Goal: Entertainment & Leisure: Consume media (video, audio)

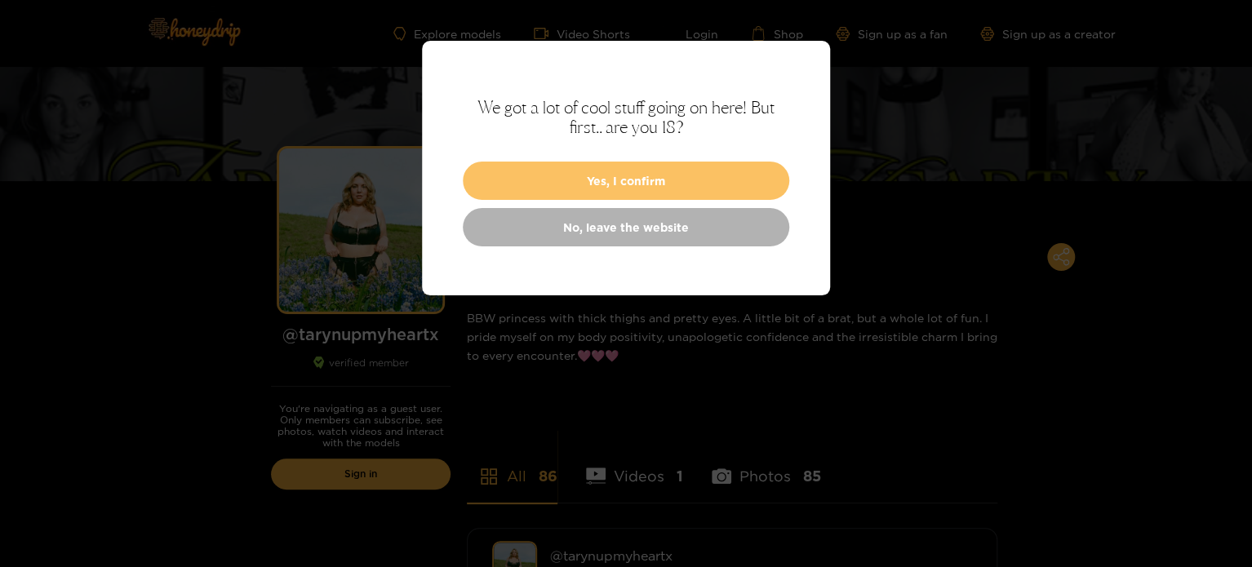
click at [649, 185] on button "Yes, I confirm" at bounding box center [626, 181] width 326 height 38
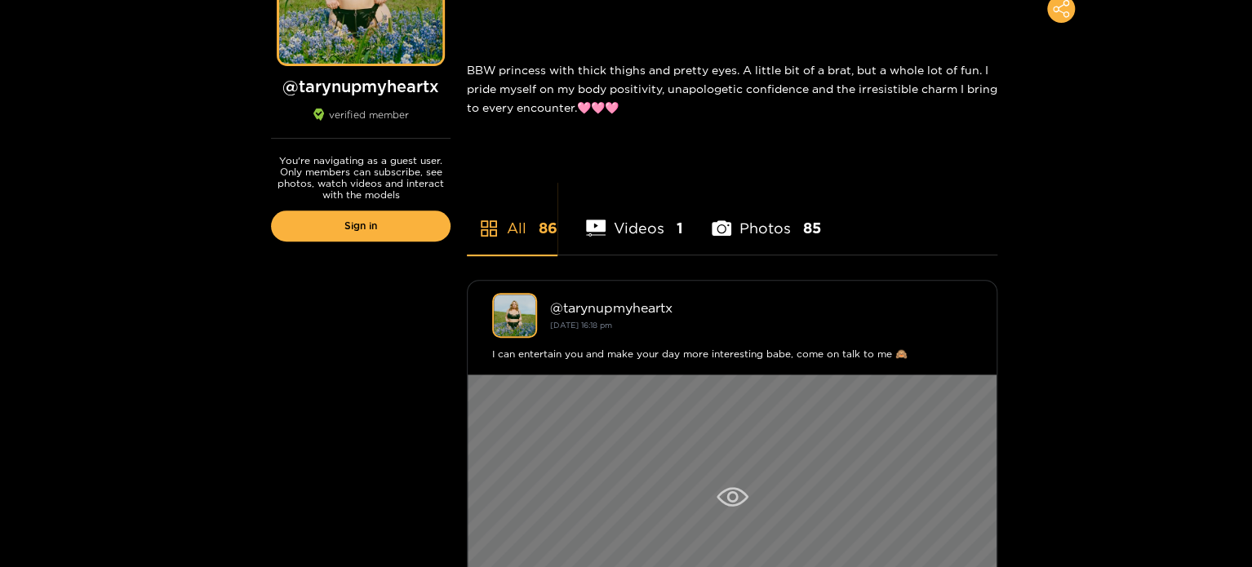
scroll to position [245, 0]
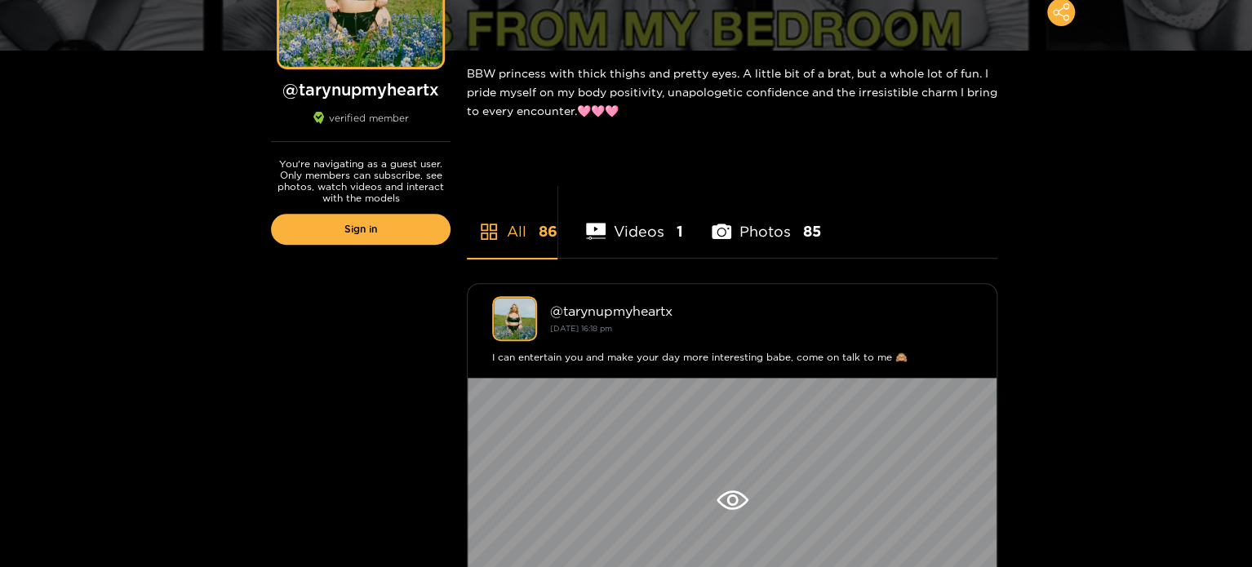
click at [633, 227] on li "Videos 1" at bounding box center [634, 220] width 97 height 73
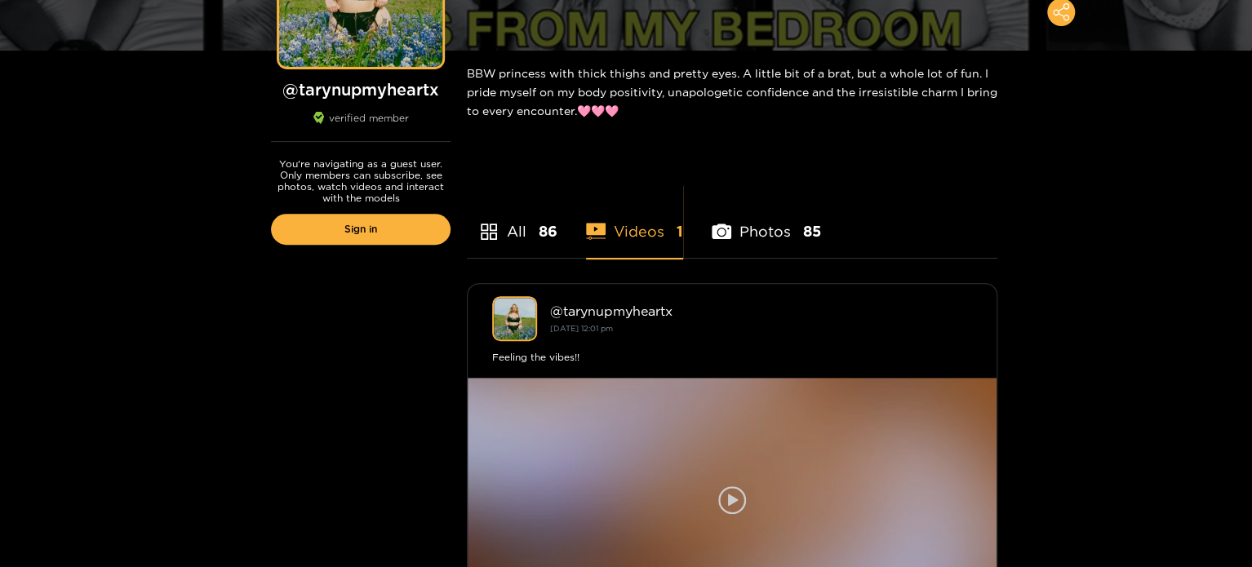
click at [735, 504] on icon at bounding box center [732, 500] width 28 height 28
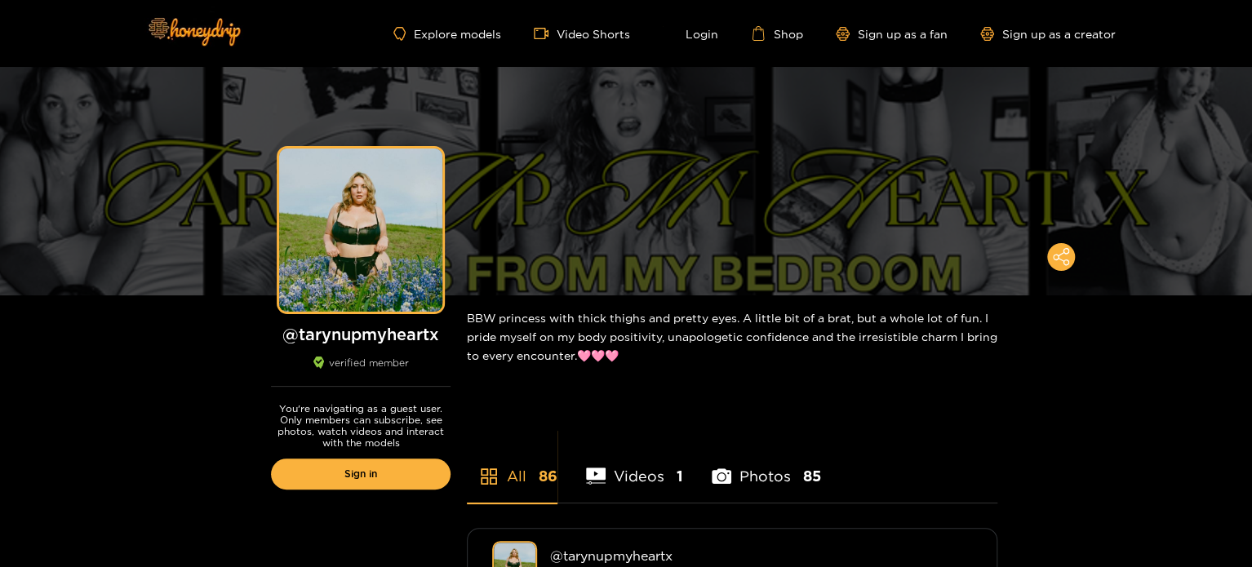
click at [749, 473] on li "Photos 85" at bounding box center [766, 465] width 109 height 73
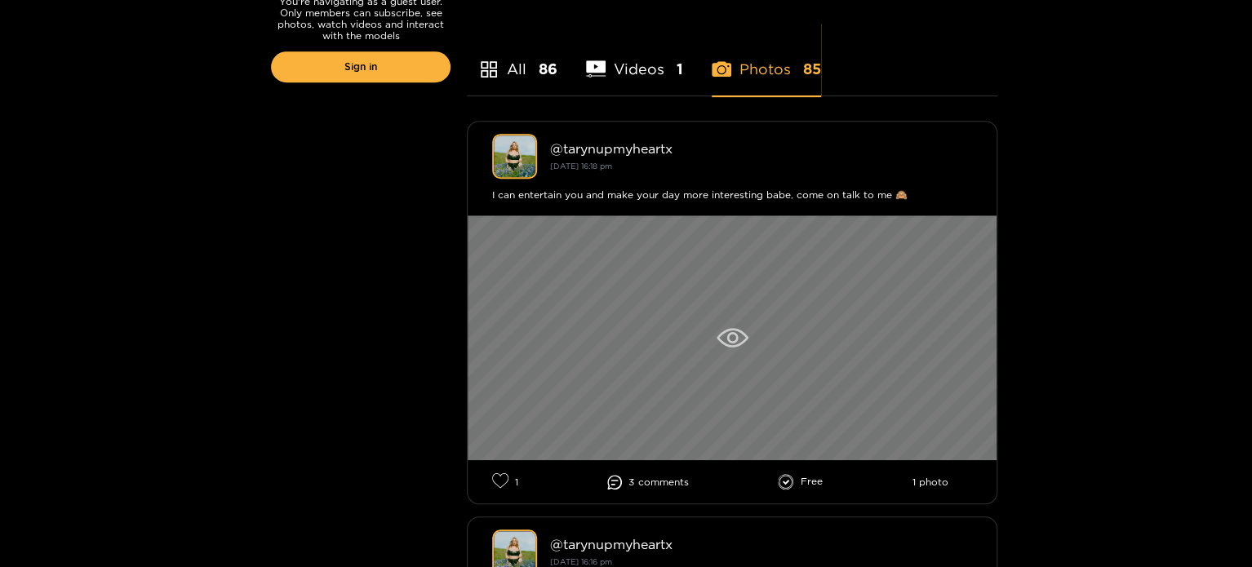
scroll to position [408, 0]
click at [746, 345] on icon at bounding box center [733, 337] width 32 height 20
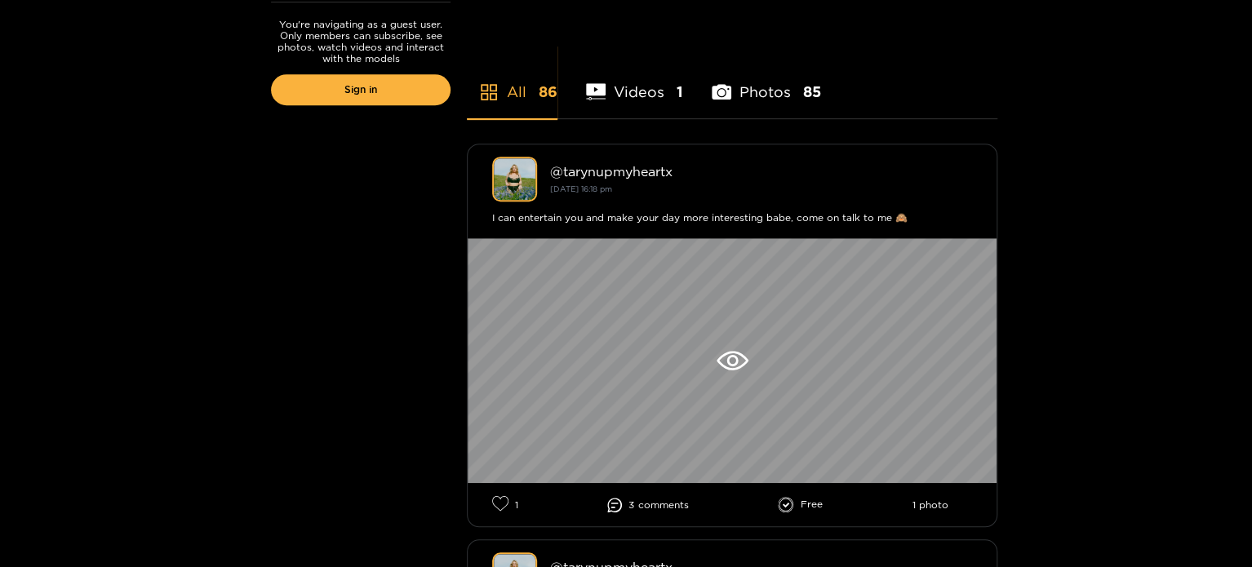
scroll to position [490, 0]
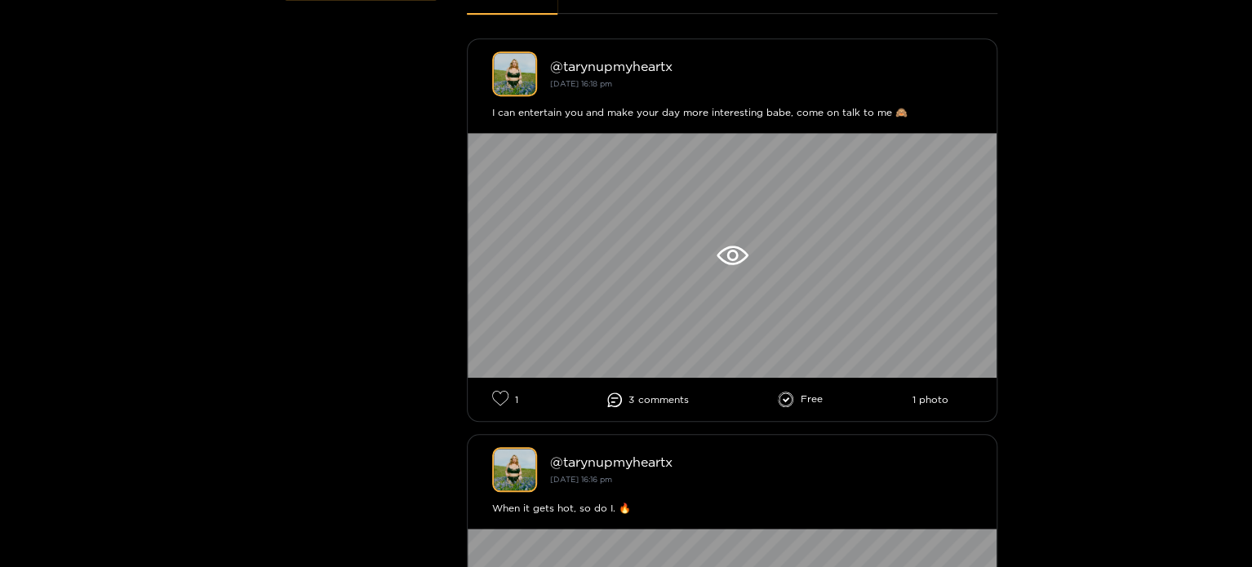
click at [791, 395] on icon at bounding box center [786, 400] width 16 height 16
click at [806, 397] on li "Free" at bounding box center [800, 400] width 45 height 16
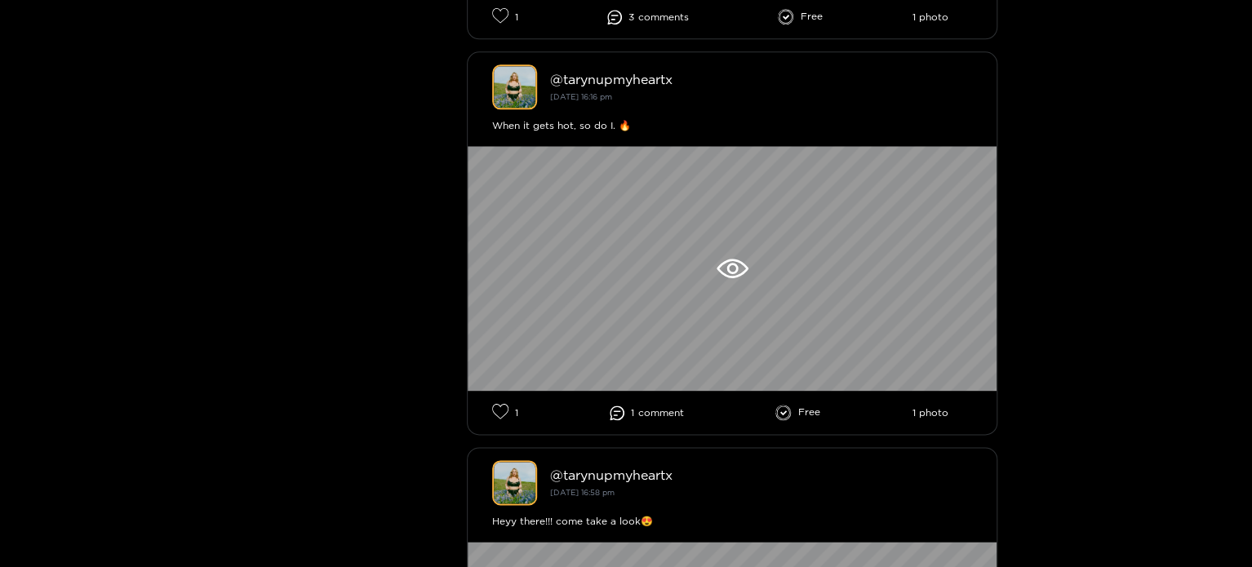
scroll to position [979, 0]
